Goal: Task Accomplishment & Management: Use online tool/utility

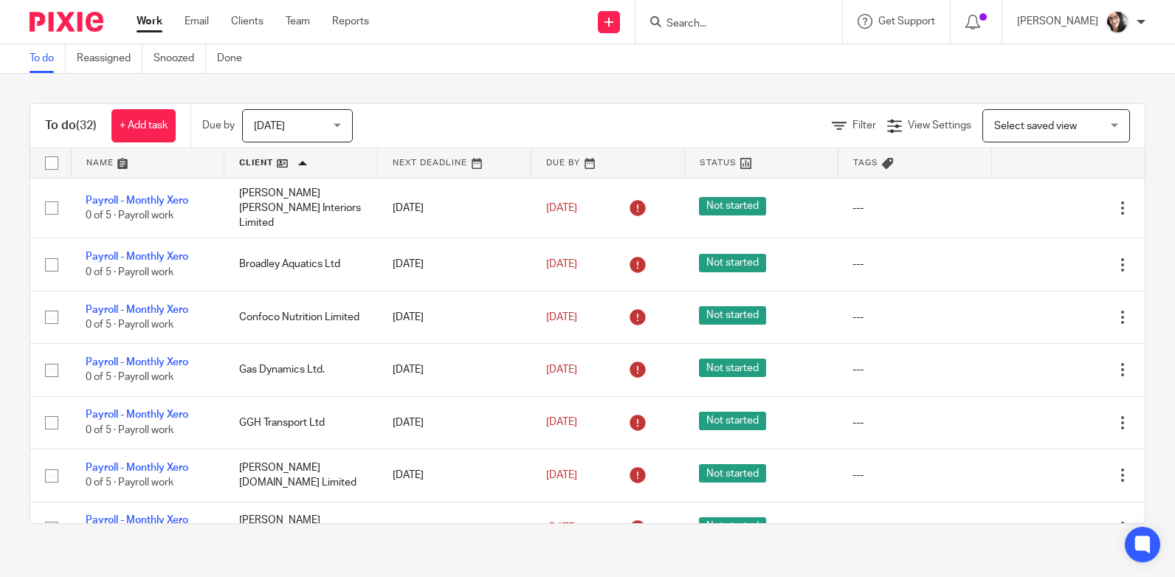
click at [263, 162] on link at bounding box center [300, 163] width 153 height 30
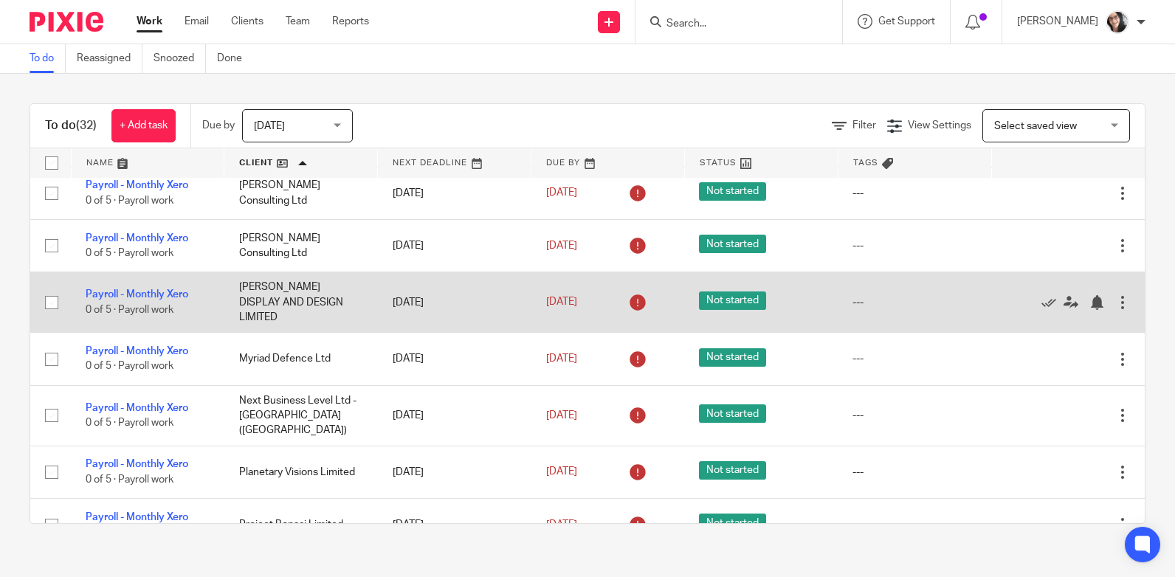
scroll to position [295, 0]
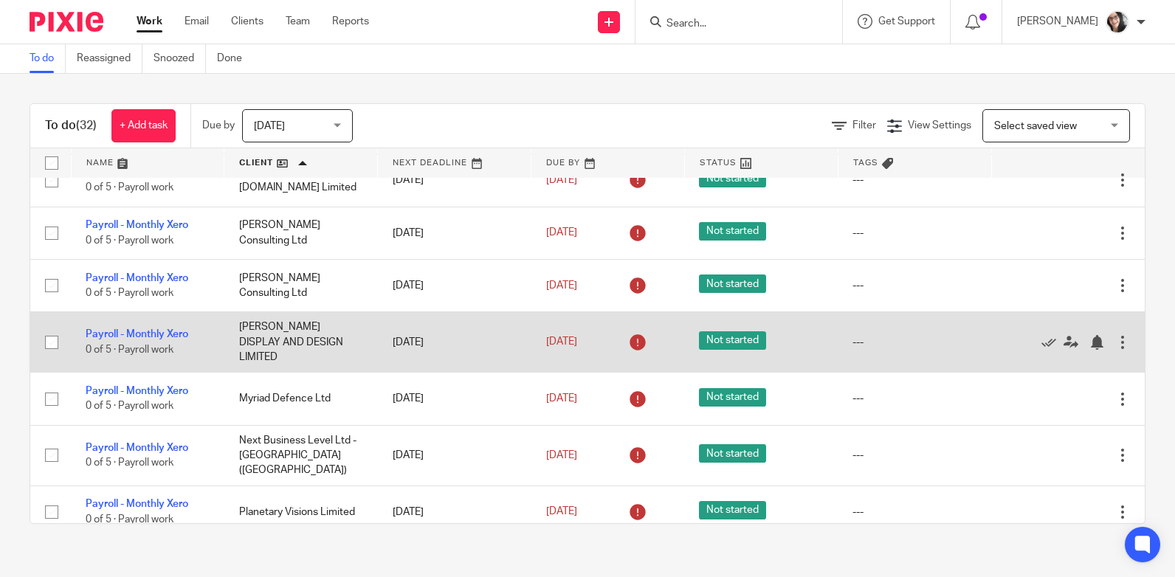
click at [263, 315] on td "MICHELLE DE NEYS DISPLAY AND DESIGN LIMITED" at bounding box center [301, 342] width 154 height 61
click at [311, 335] on td "[PERSON_NAME] DISPLAY AND DESIGN LIMITED" at bounding box center [301, 342] width 154 height 61
click at [154, 329] on link "Payroll - Monthly Xero" at bounding box center [137, 334] width 103 height 10
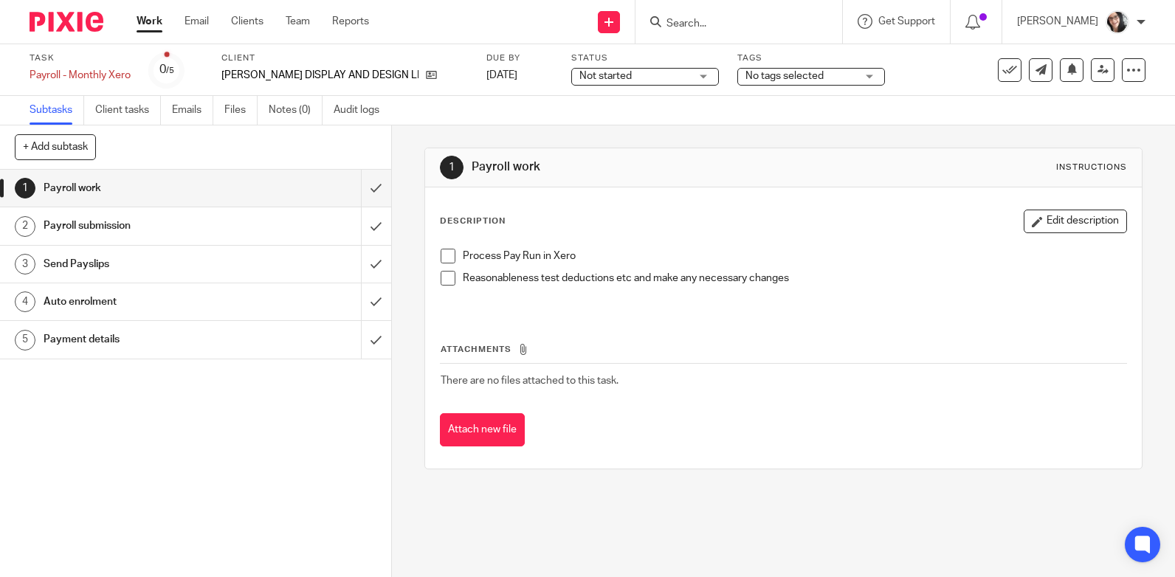
click at [77, 339] on h1 "Payment details" at bounding box center [144, 339] width 201 height 22
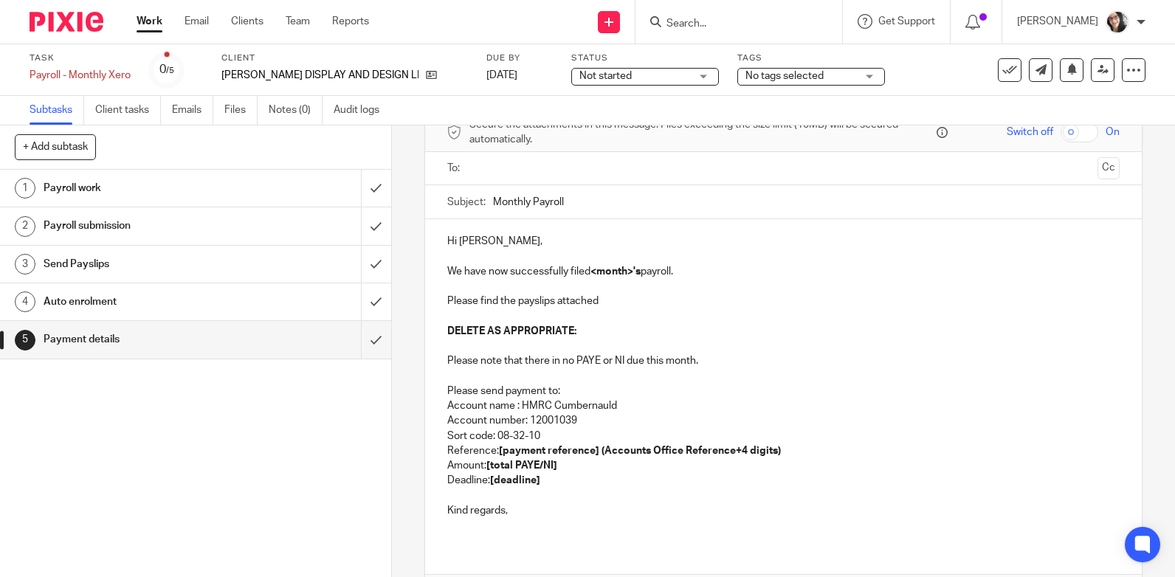
scroll to position [173, 0]
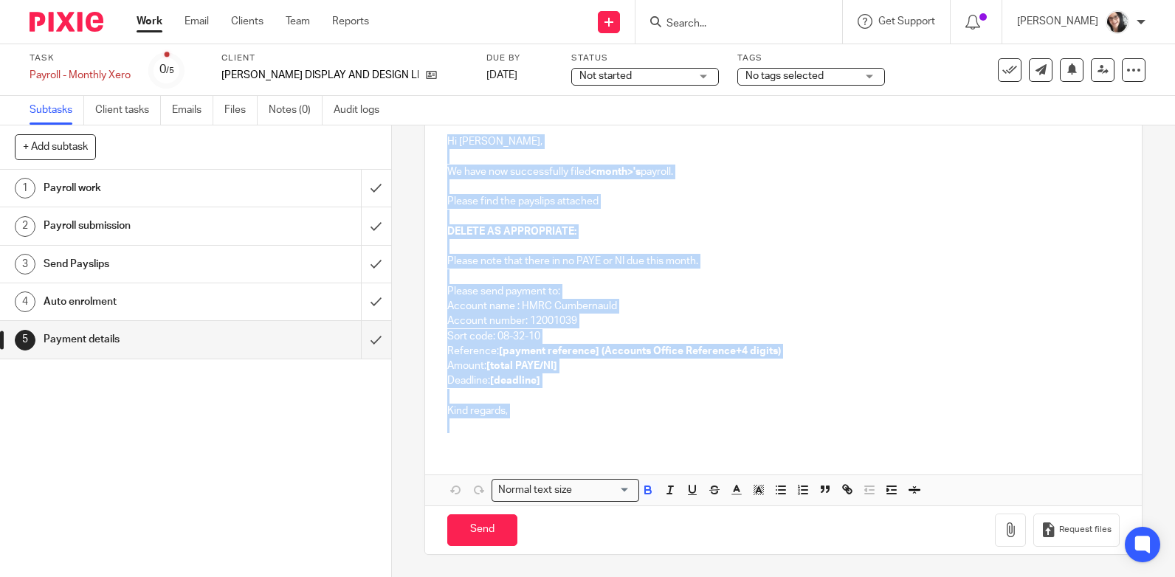
drag, startPoint x: 524, startPoint y: 418, endPoint x: 438, endPoint y: 142, distance: 289.7
click at [438, 142] on div "Hi Michelle, We have now successfully filed <month>'s payroll. Please find the …" at bounding box center [783, 282] width 717 height 325
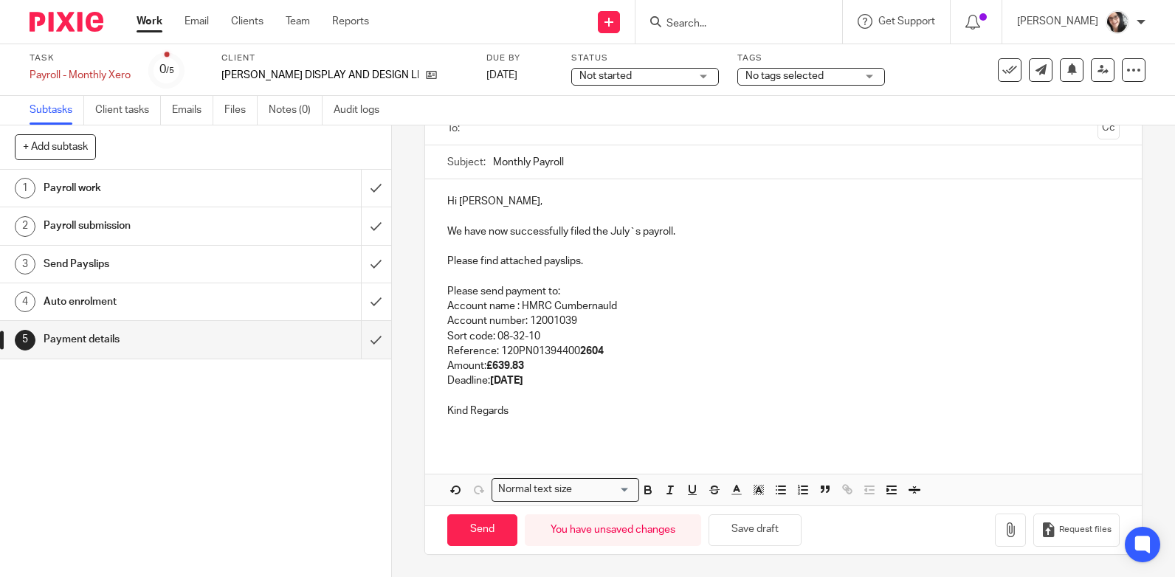
scroll to position [114, 0]
click at [616, 232] on p "We have now successfully filed the July`s payroll." at bounding box center [783, 231] width 672 height 15
click at [643, 228] on p "We have now successfully filed the September`s payroll." at bounding box center [783, 231] width 672 height 15
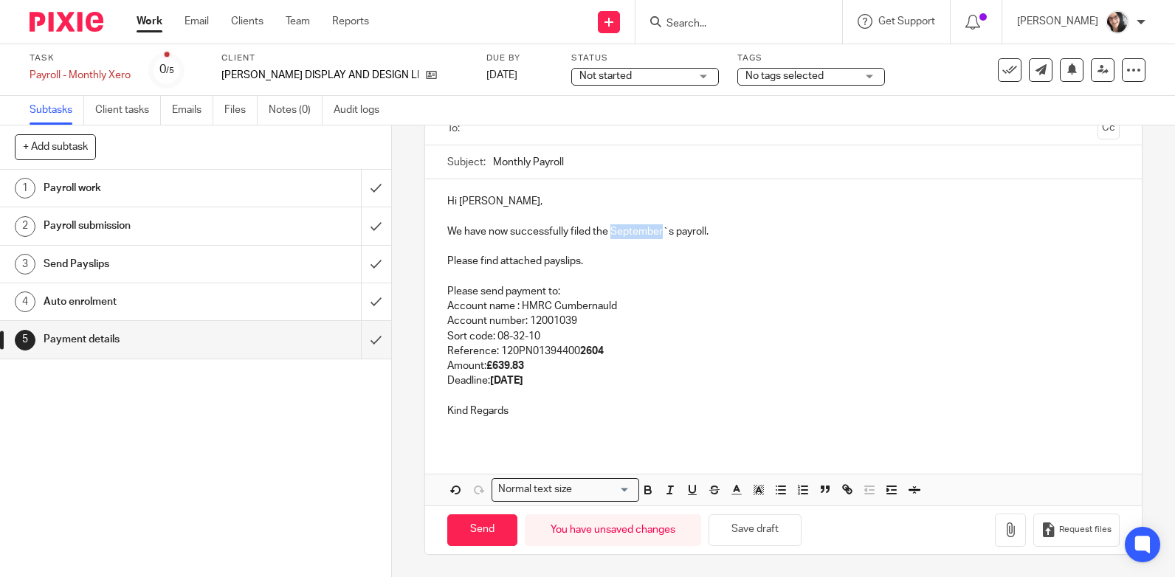
copy p "September"
click at [637, 170] on input "Monthly Payroll" at bounding box center [806, 161] width 627 height 33
paste input "September"
type input "Monthly Payroll September"
click at [523, 381] on strong "20th August 2025" at bounding box center [506, 381] width 33 height 10
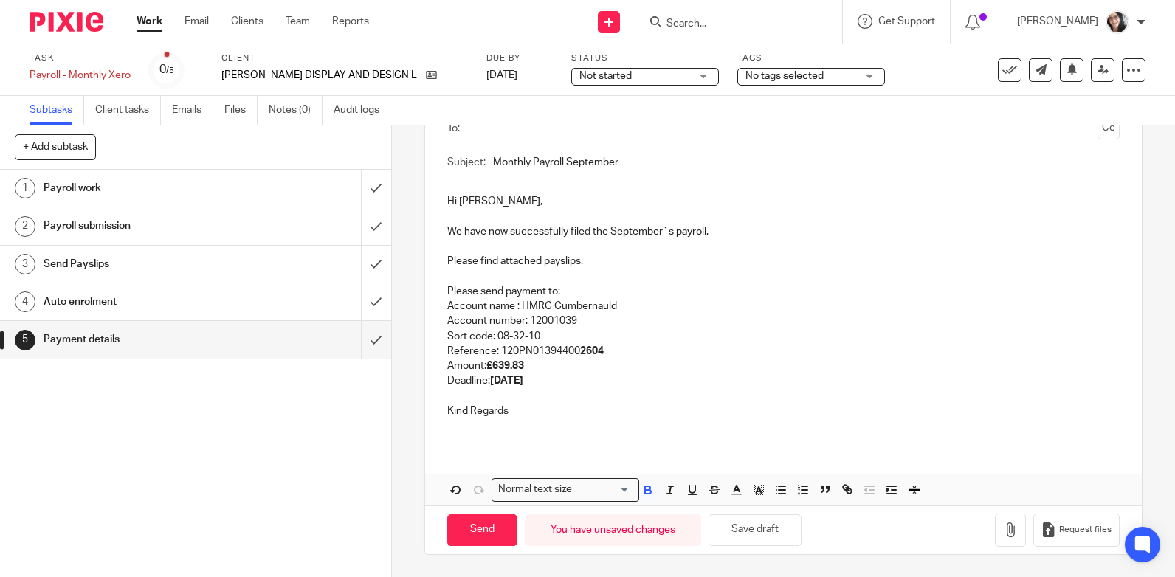
click at [523, 381] on strong "20th August 2025" at bounding box center [506, 381] width 33 height 10
click at [604, 350] on p "Reference: 120PN01394400 2604" at bounding box center [783, 351] width 672 height 15
click at [1003, 532] on icon "button" at bounding box center [1010, 530] width 15 height 15
click at [1003, 534] on icon "button" at bounding box center [1010, 530] width 15 height 15
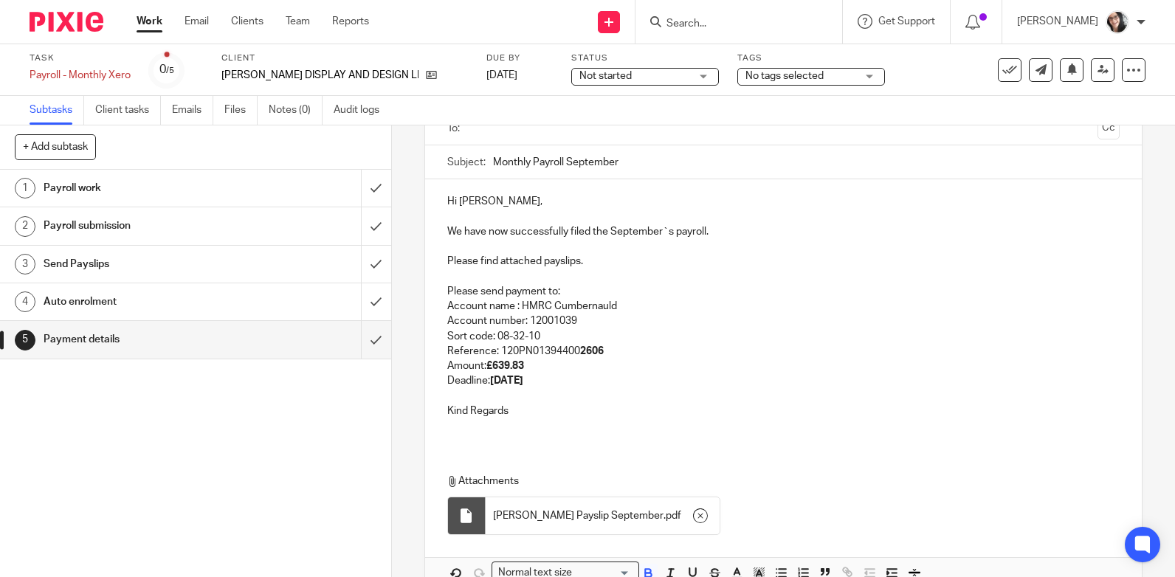
scroll to position [0, 0]
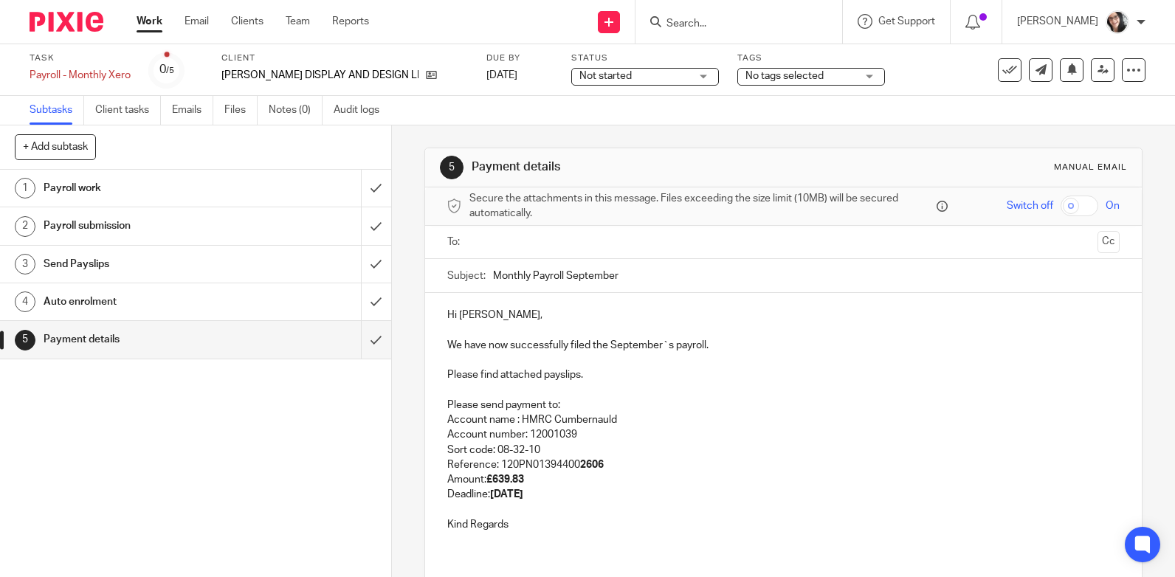
click at [542, 247] on input "text" at bounding box center [783, 242] width 617 height 17
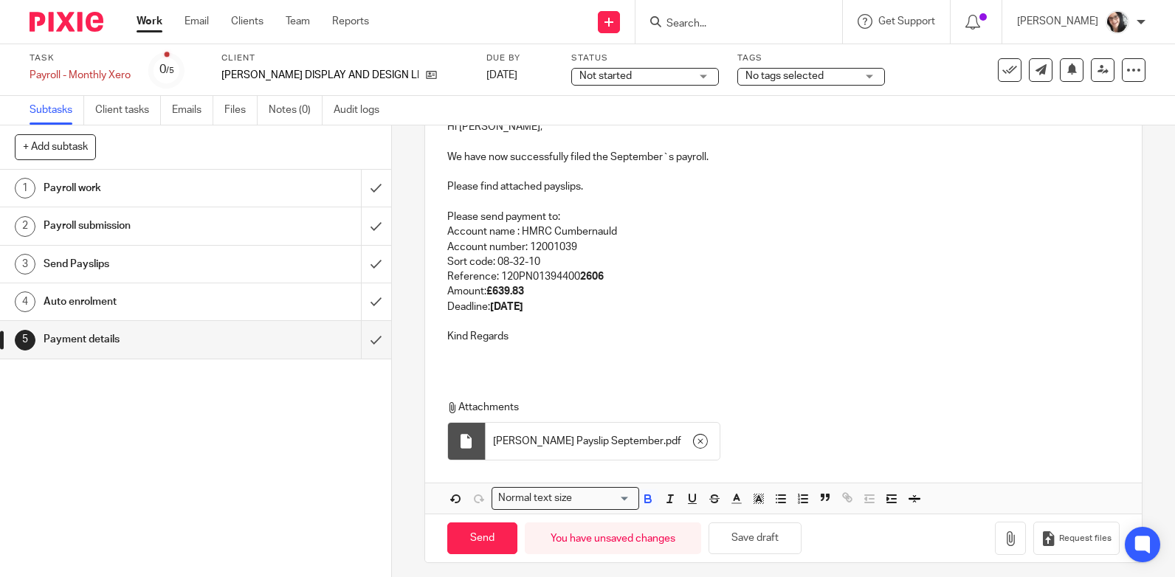
scroll to position [200, 0]
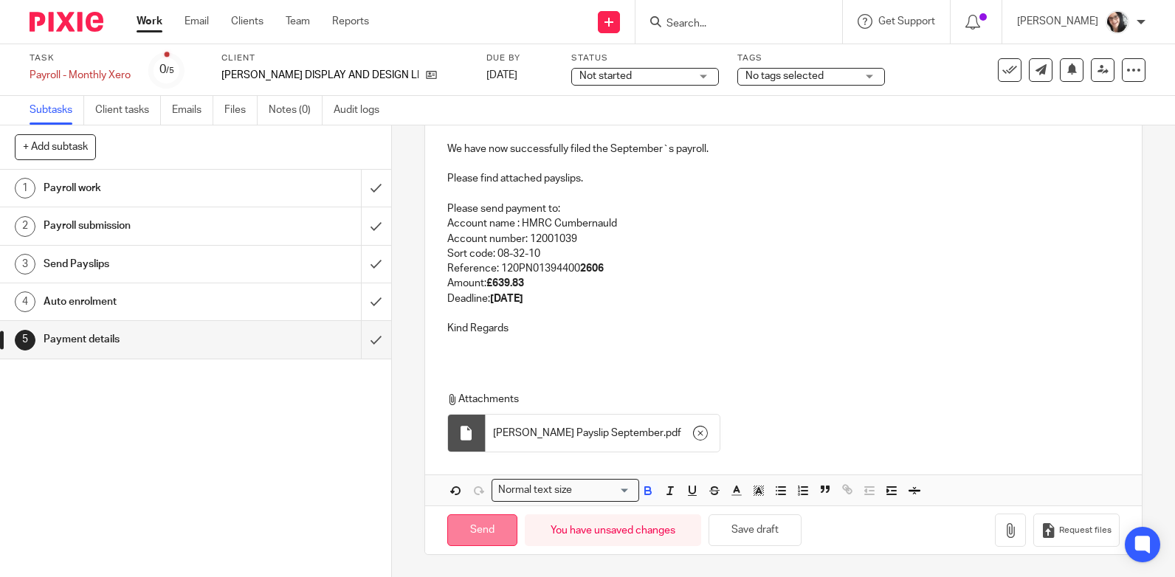
click at [461, 529] on input "Send" at bounding box center [482, 530] width 70 height 32
type input "Sent"
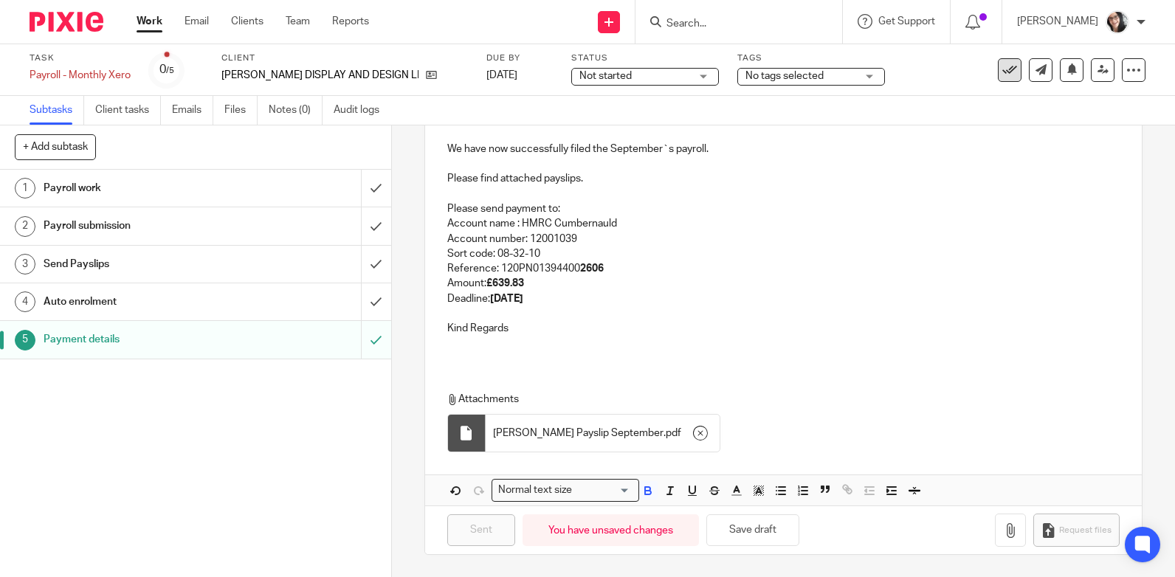
click at [1006, 68] on button at bounding box center [1010, 70] width 24 height 24
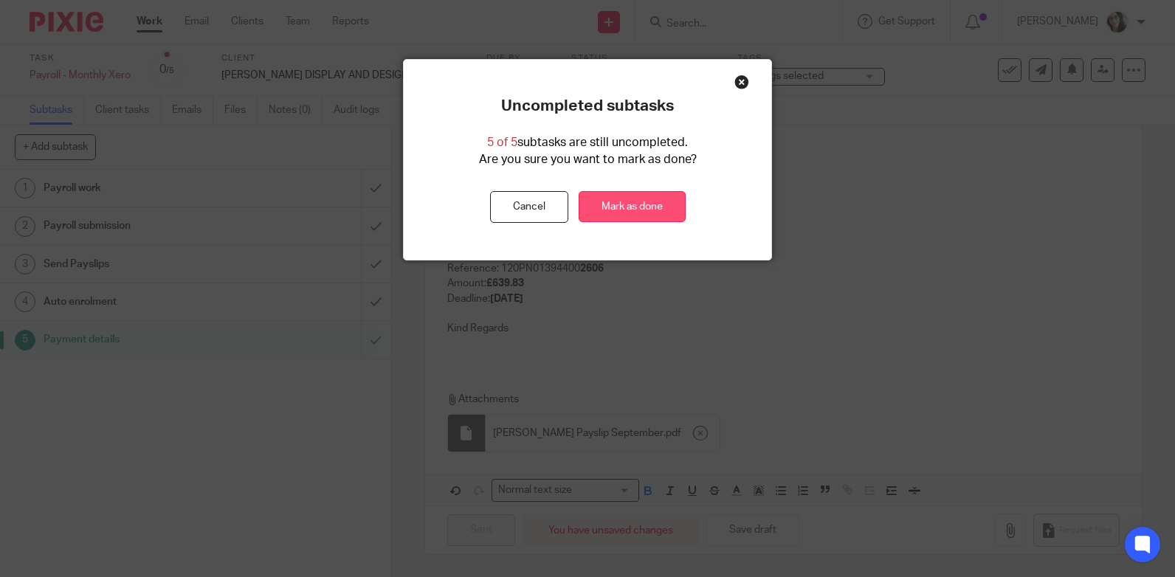
click at [658, 201] on link "Mark as done" at bounding box center [632, 207] width 107 height 32
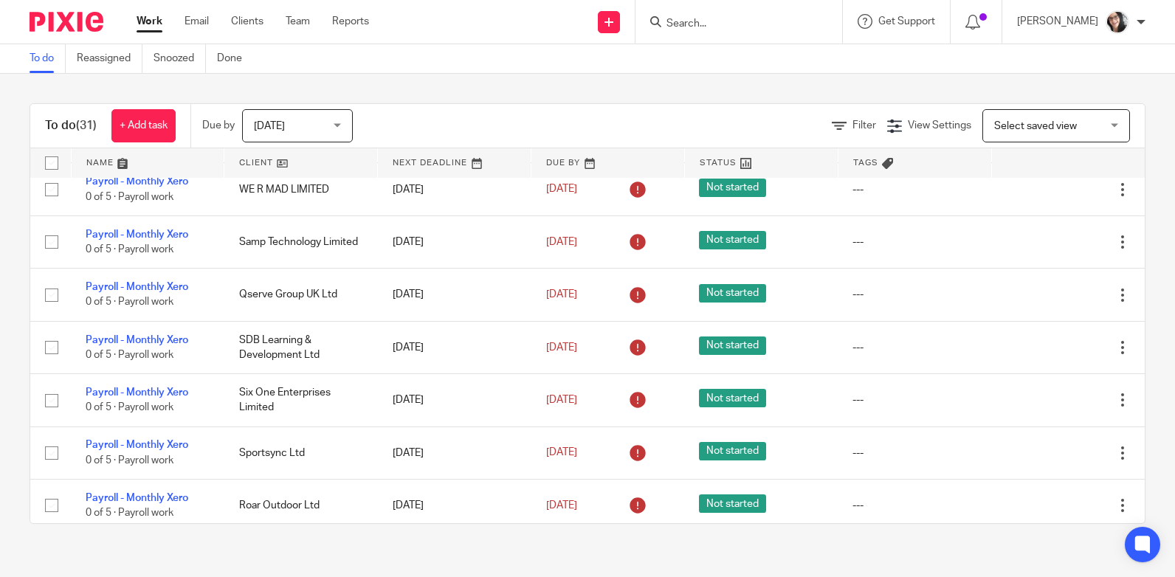
scroll to position [1328, 0]
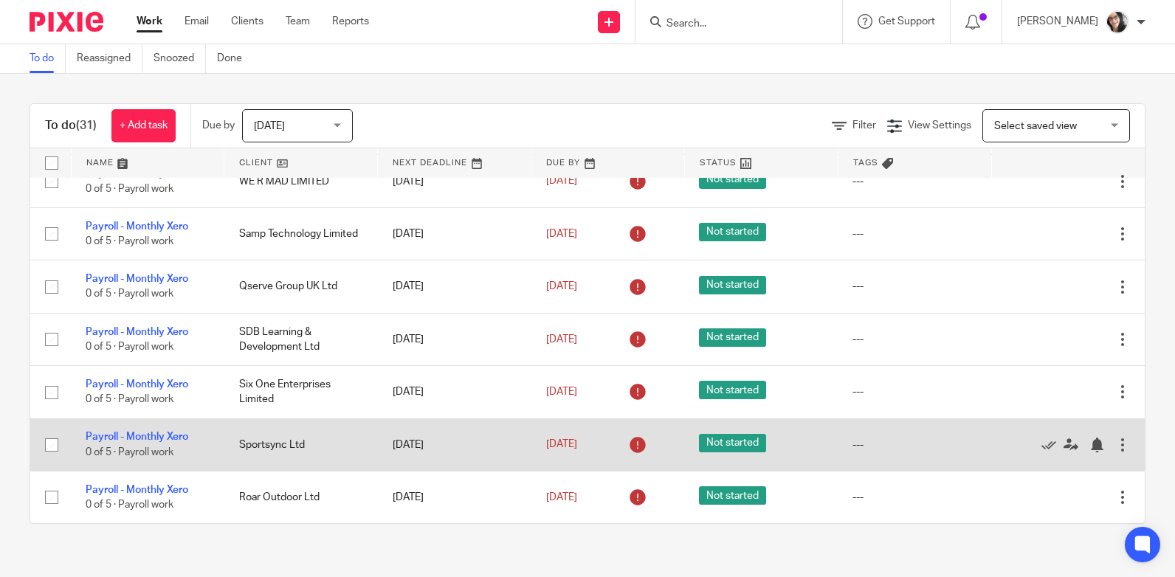
click at [1115, 442] on div at bounding box center [1122, 445] width 15 height 15
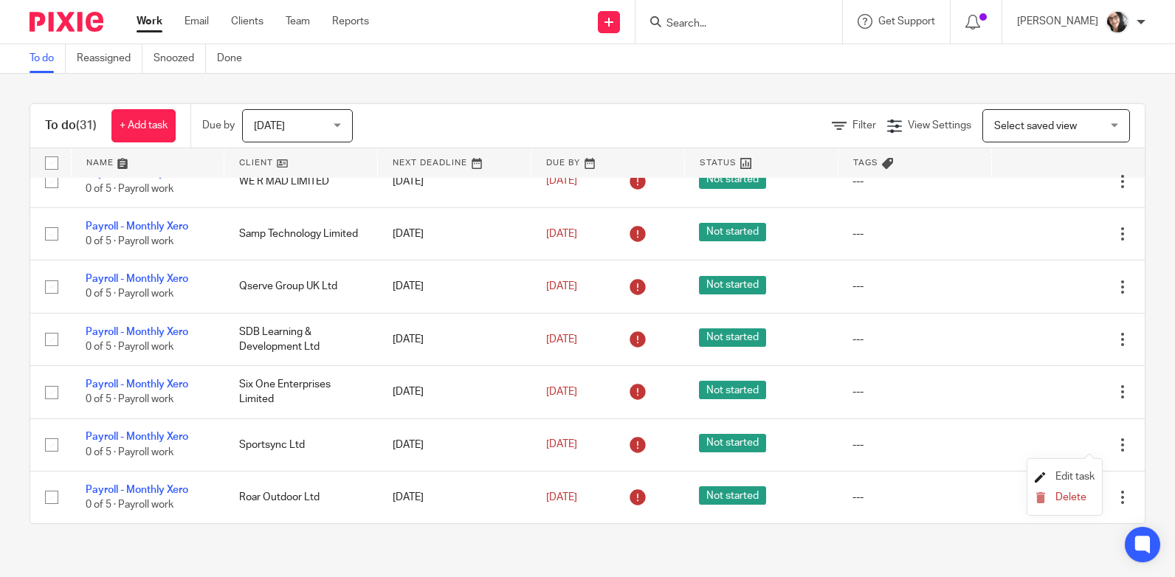
click at [1079, 477] on span "Edit task" at bounding box center [1074, 477] width 39 height 10
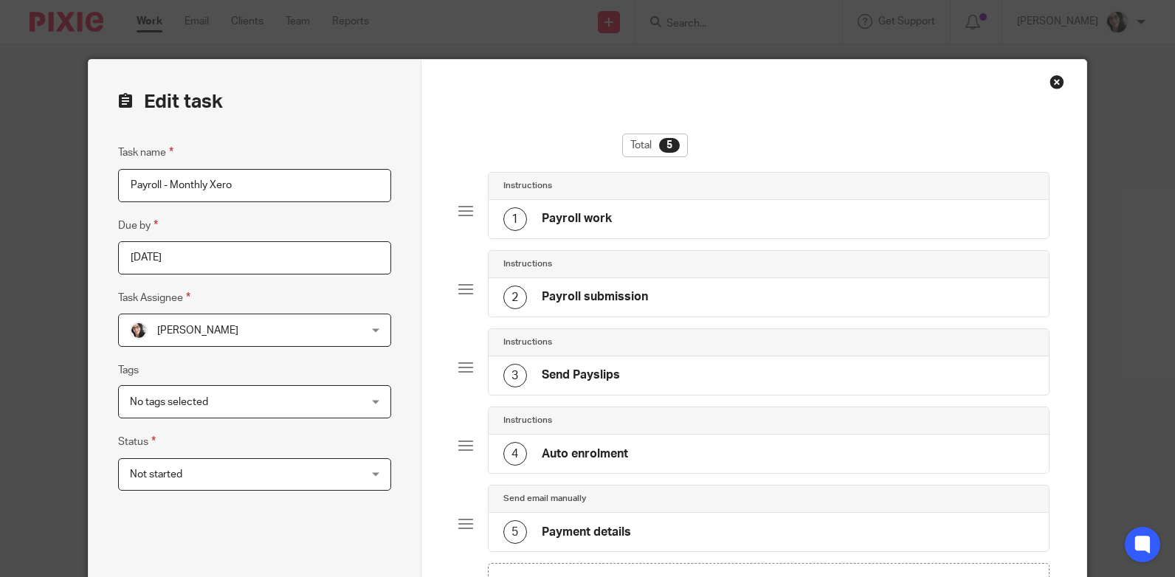
click at [1050, 77] on div "Close this dialog window" at bounding box center [1057, 82] width 15 height 15
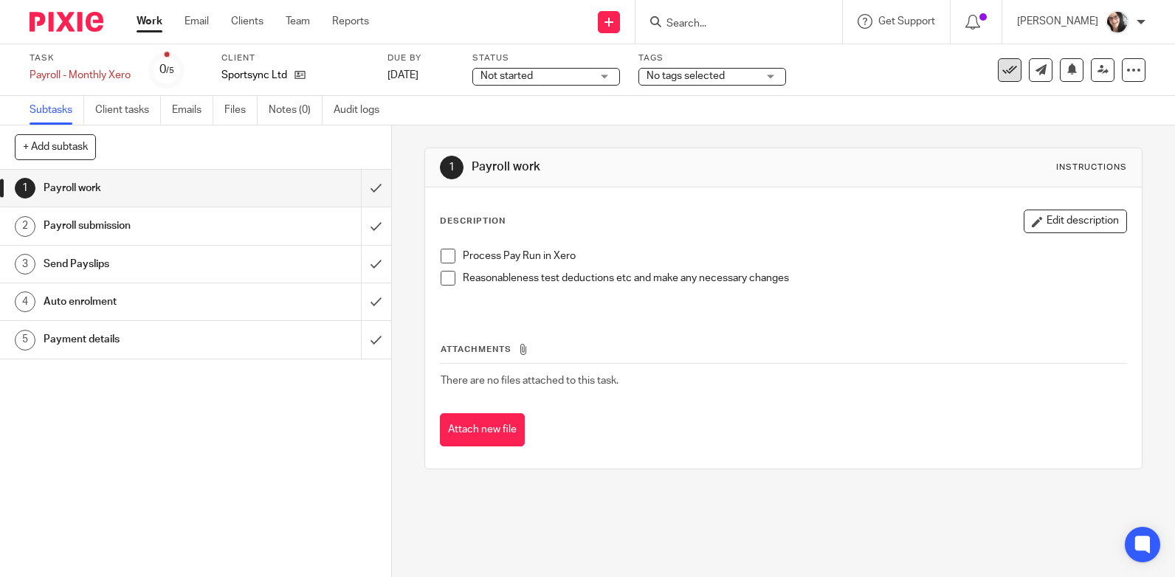
click at [1004, 66] on icon at bounding box center [1009, 70] width 15 height 15
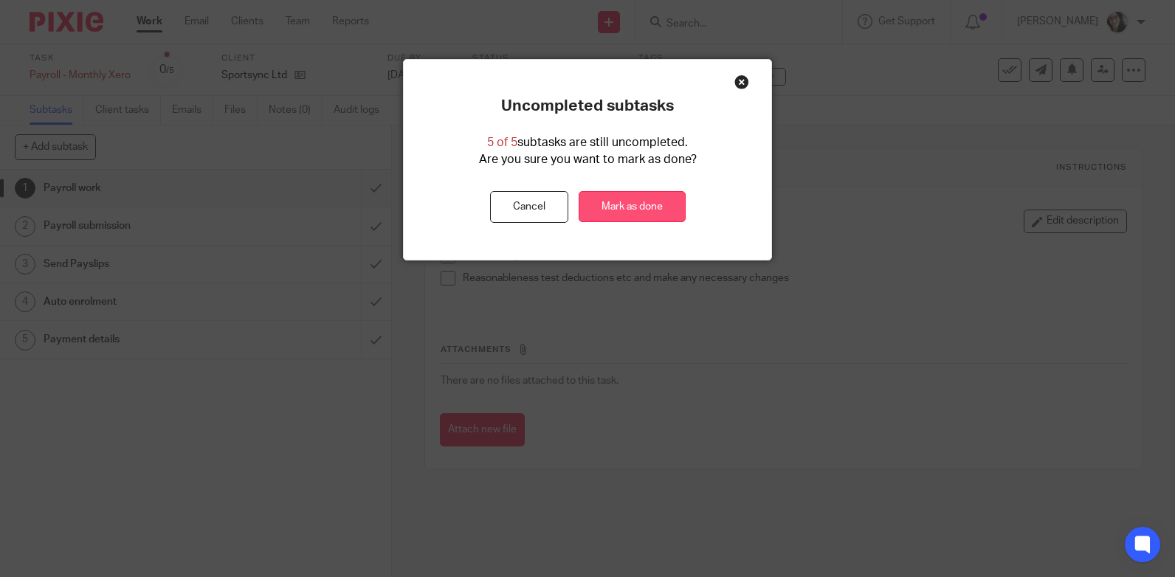
click at [664, 191] on link "Mark as done" at bounding box center [632, 207] width 107 height 32
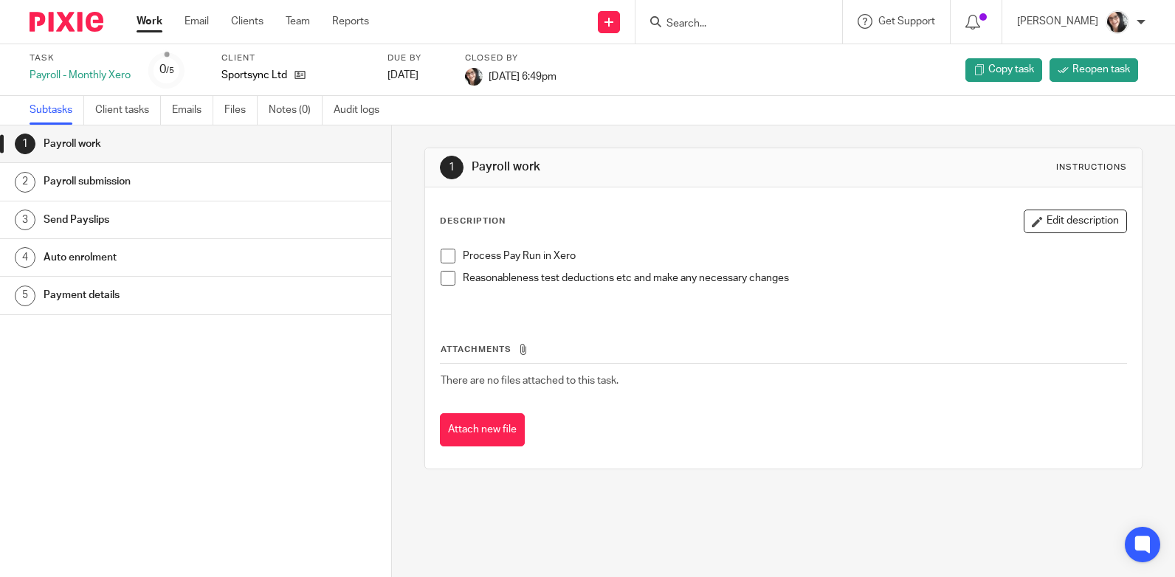
click at [149, 19] on link "Work" at bounding box center [150, 21] width 26 height 15
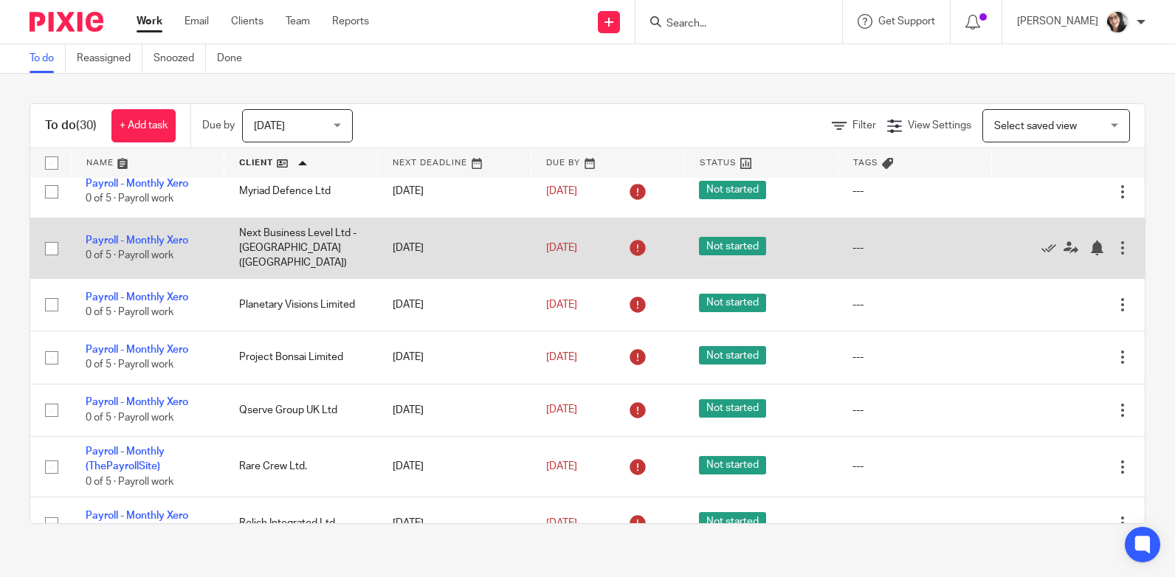
scroll to position [443, 0]
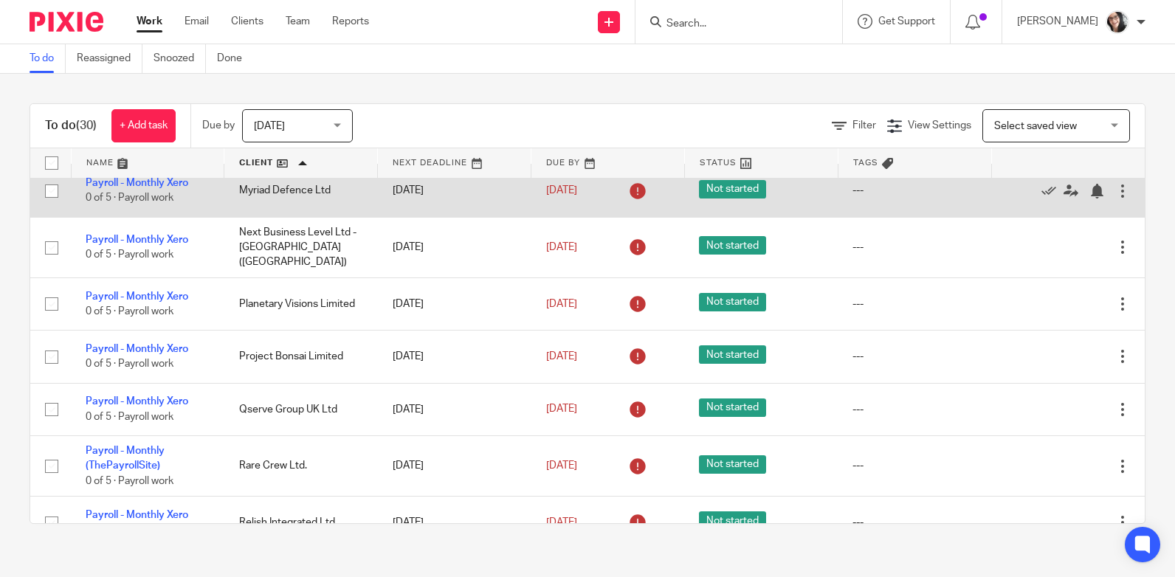
click at [142, 194] on span "0 of 5 · Payroll work" at bounding box center [130, 198] width 88 height 10
click at [145, 193] on span "0 of 5 · Payroll work" at bounding box center [130, 198] width 88 height 10
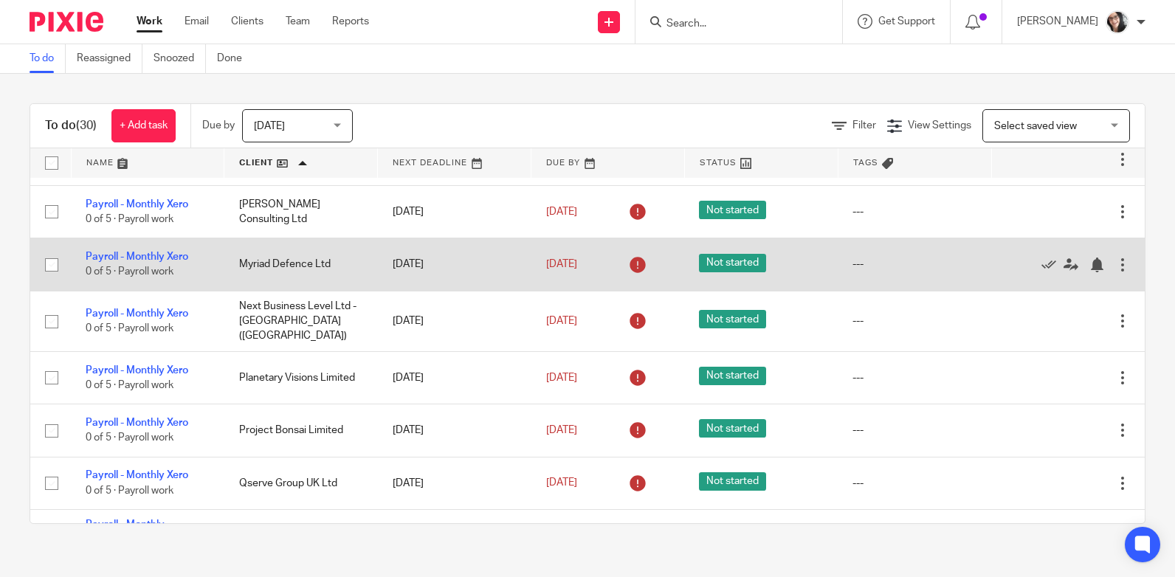
click at [295, 253] on td "Myriad Defence Ltd" at bounding box center [301, 264] width 154 height 52
click at [168, 252] on link "Payroll - Monthly Xero" at bounding box center [137, 257] width 103 height 10
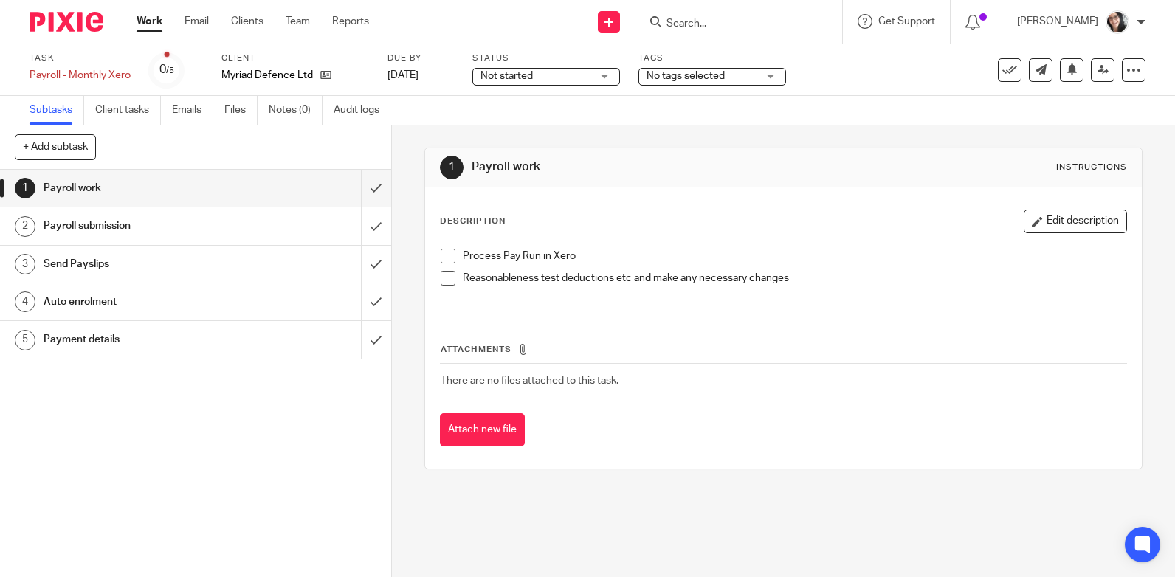
click at [91, 340] on h1 "Payment details" at bounding box center [144, 339] width 201 height 22
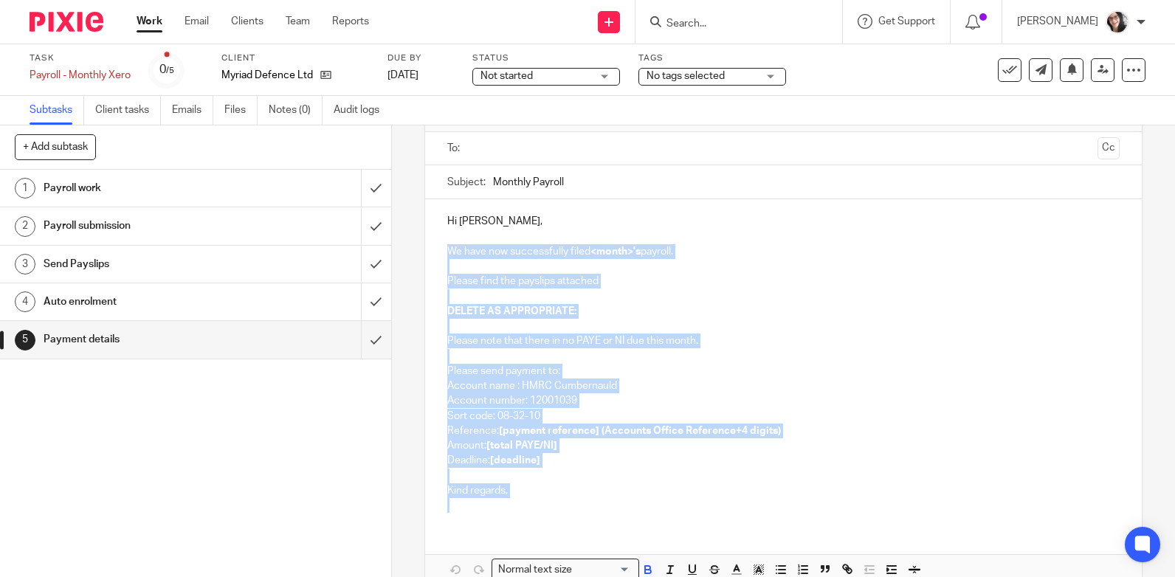
scroll to position [173, 0]
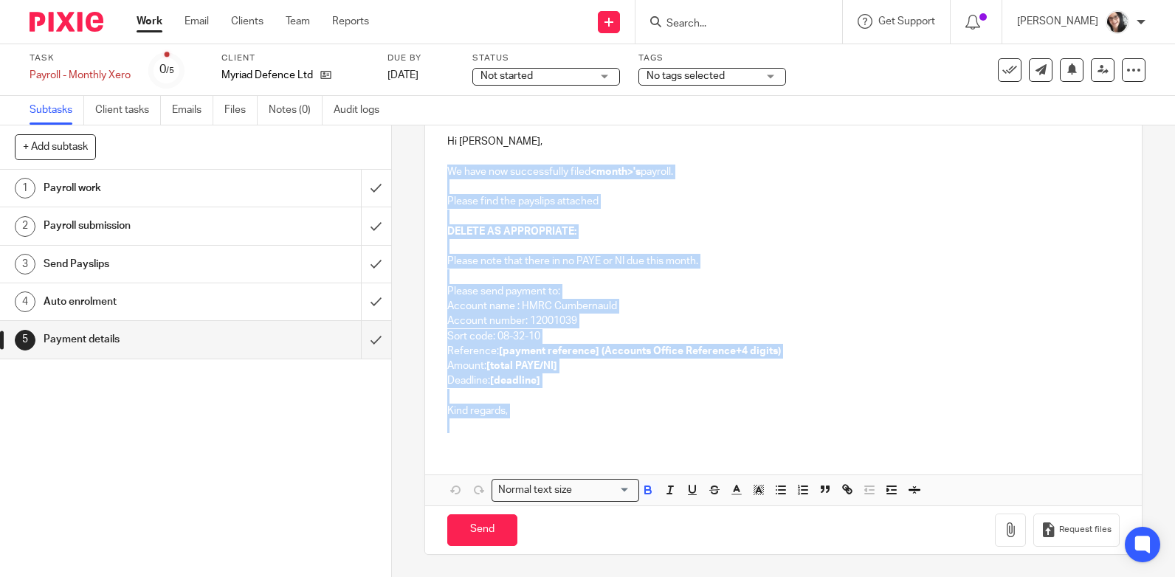
drag, startPoint x: 441, startPoint y: 348, endPoint x: 818, endPoint y: 600, distance: 453.2
click at [818, 576] on html "Work Email Clients Team Reports Work Email Clients Team Reports Settings Send n…" at bounding box center [587, 288] width 1175 height 577
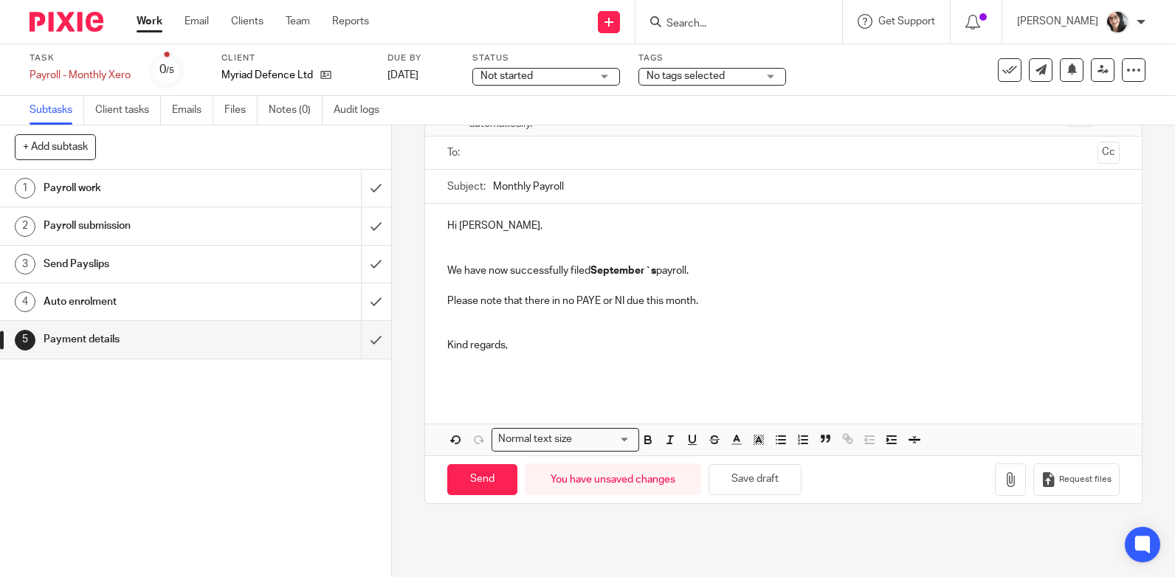
scroll to position [89, 0]
click at [588, 190] on input "Monthly Payroll" at bounding box center [806, 186] width 627 height 33
click at [630, 270] on strong "September`s" at bounding box center [623, 271] width 66 height 10
click at [630, 270] on div "Hi [PERSON_NAME], We have now successfully filed September`s payroll. Please no…" at bounding box center [783, 299] width 717 height 190
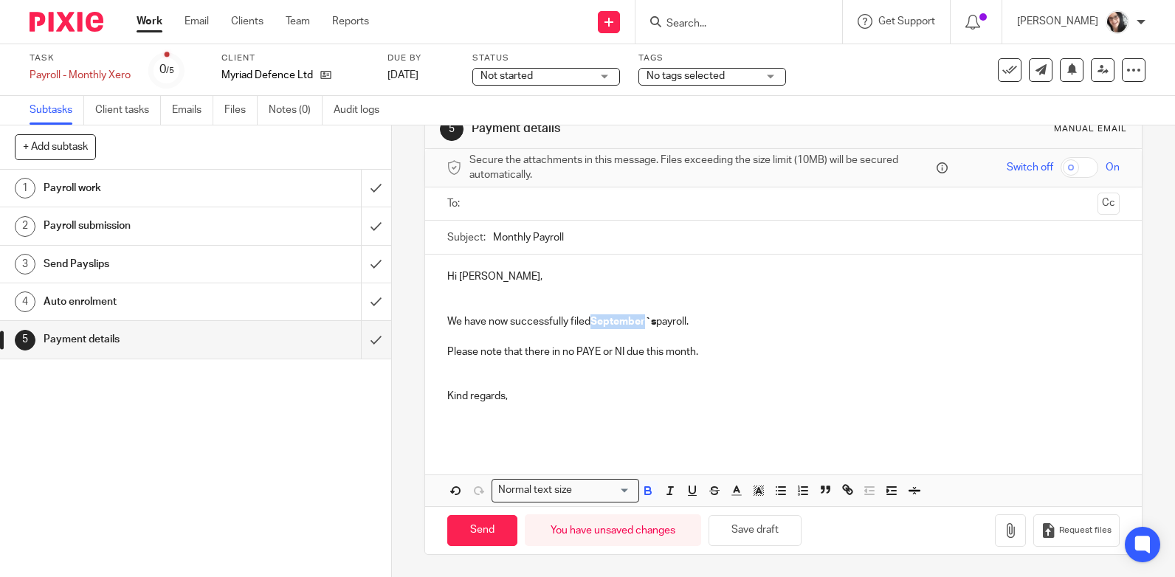
scroll to position [38, 0]
copy strong "September"
click at [602, 246] on input "Monthly Payroll" at bounding box center [806, 237] width 627 height 33
paste input "September"
type input "Monthly Payroll September"
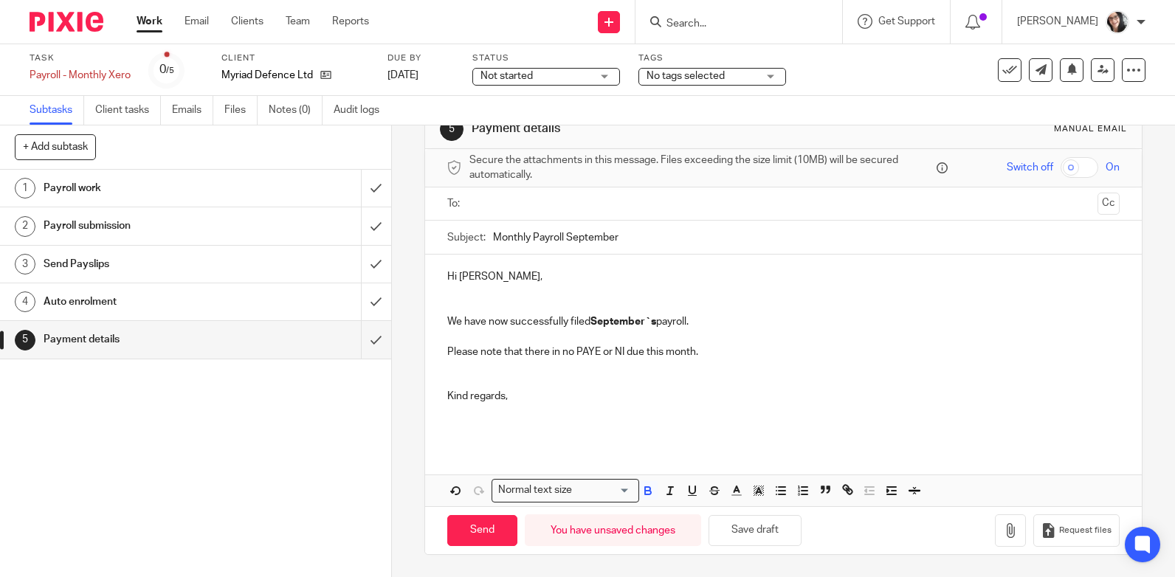
click at [572, 203] on input "text" at bounding box center [783, 204] width 617 height 17
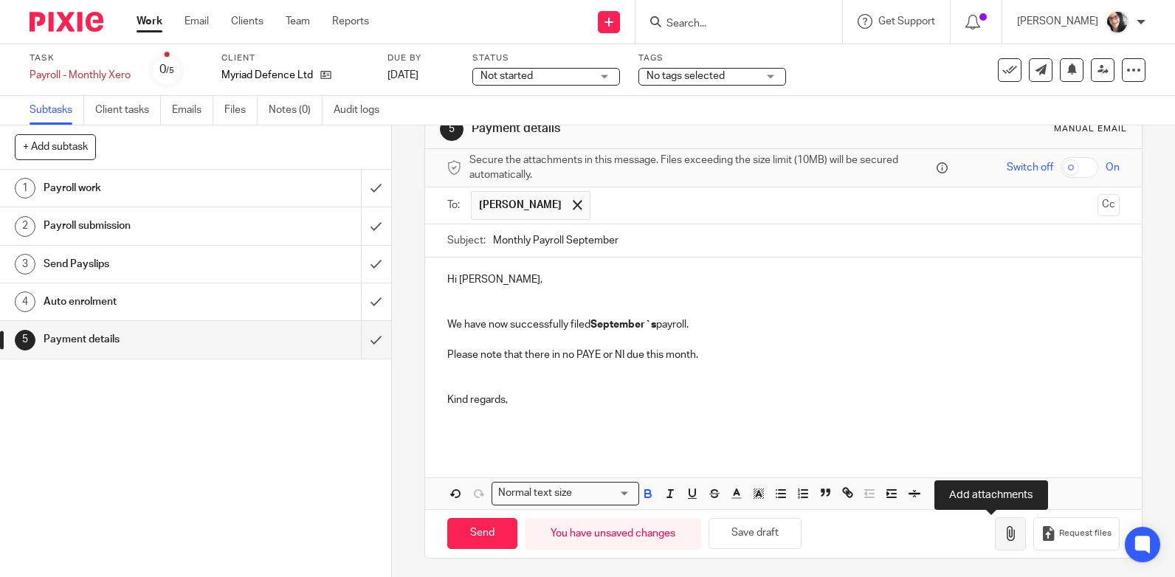
click at [1003, 537] on icon "button" at bounding box center [1010, 533] width 15 height 15
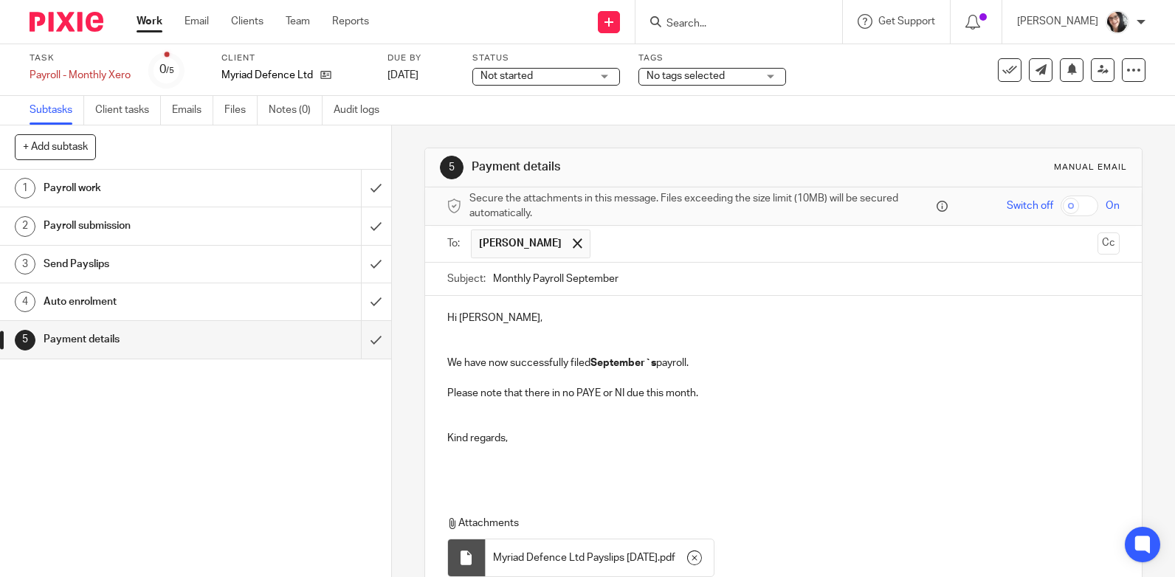
scroll to position [125, 0]
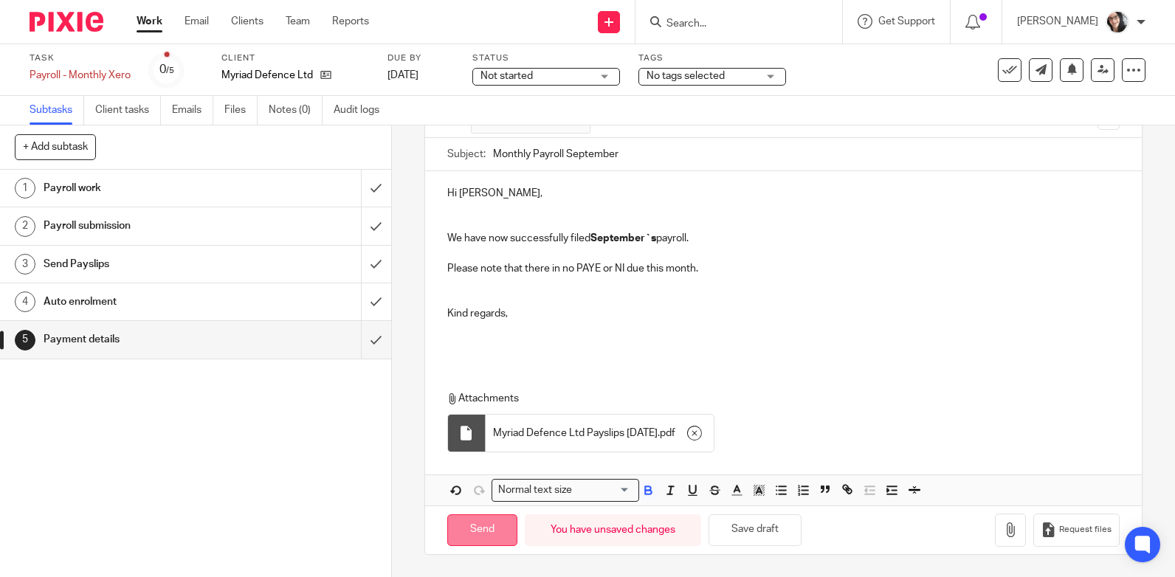
click at [494, 515] on input "Send" at bounding box center [482, 530] width 70 height 32
type input "Sent"
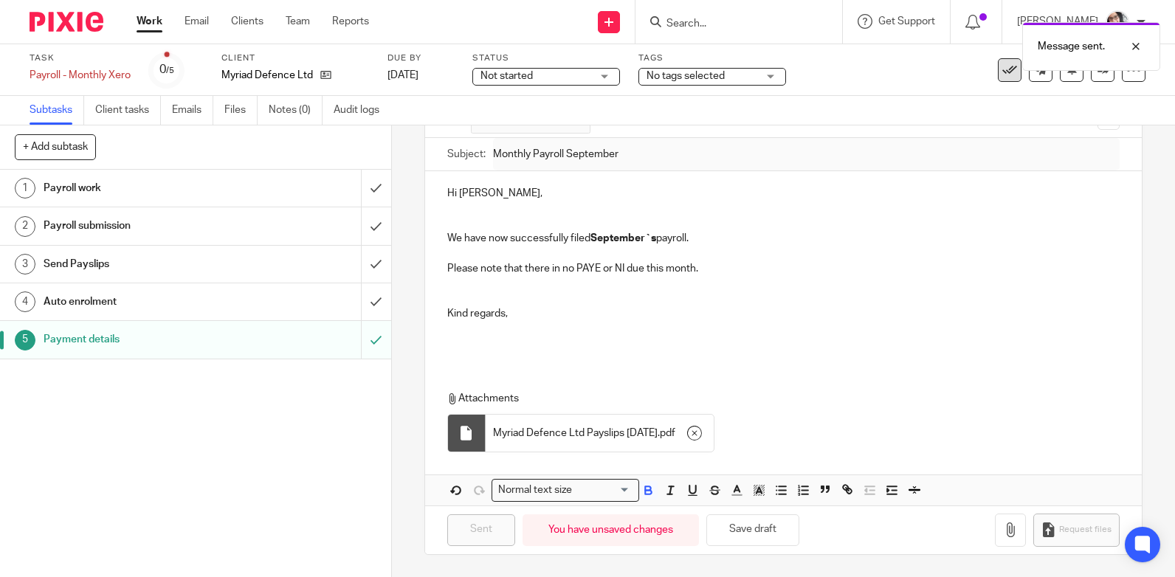
click at [1002, 74] on icon at bounding box center [1009, 70] width 15 height 15
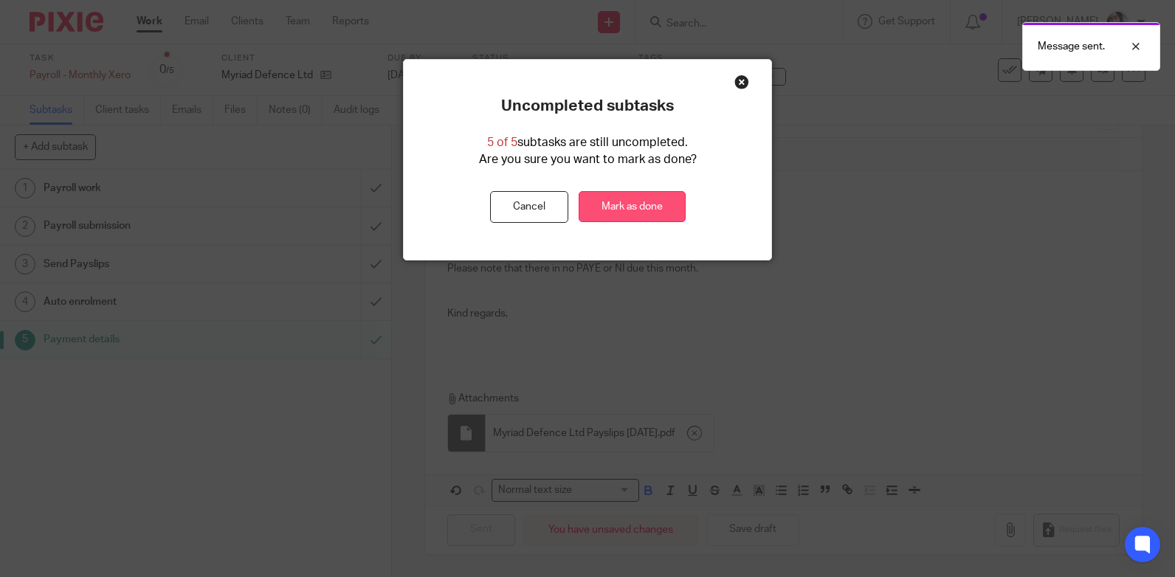
click at [635, 204] on link "Mark as done" at bounding box center [632, 207] width 107 height 32
